Goal: Check status

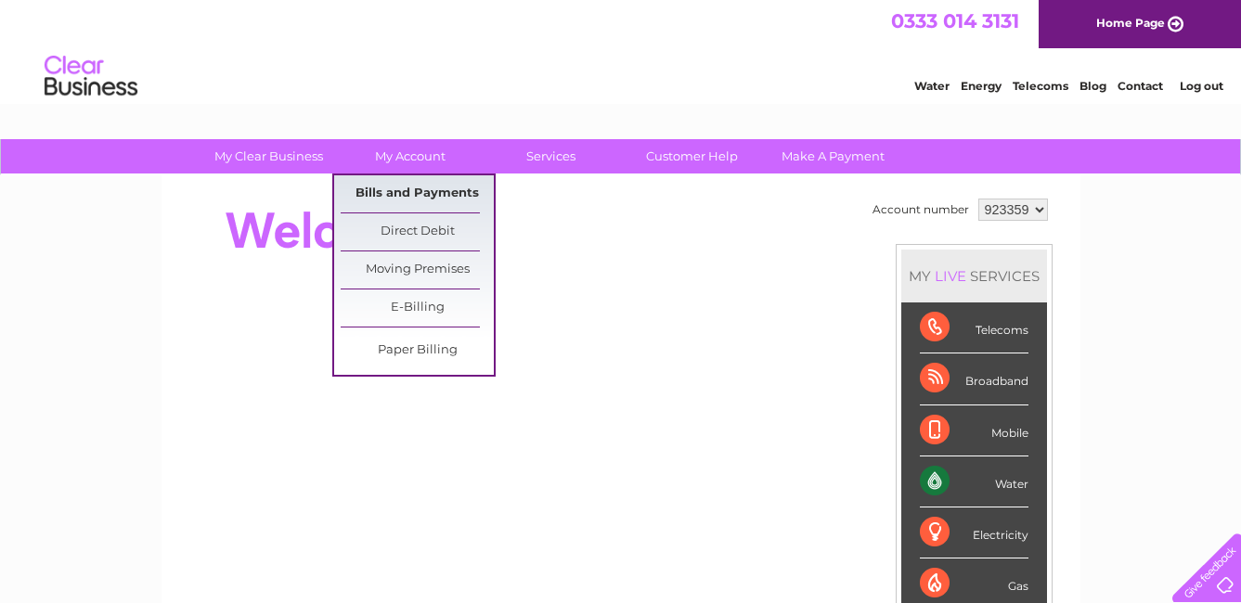
click at [420, 197] on link "Bills and Payments" at bounding box center [417, 193] width 153 height 37
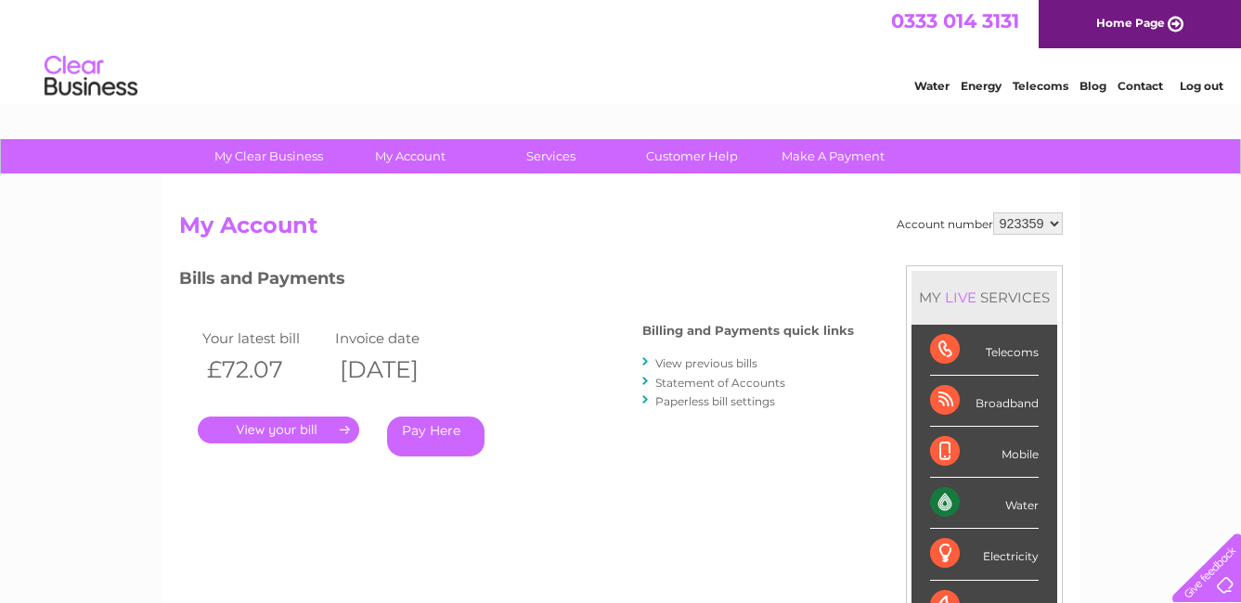
click at [314, 429] on link "." at bounding box center [279, 430] width 162 height 27
